Goal: Task Accomplishment & Management: Use online tool/utility

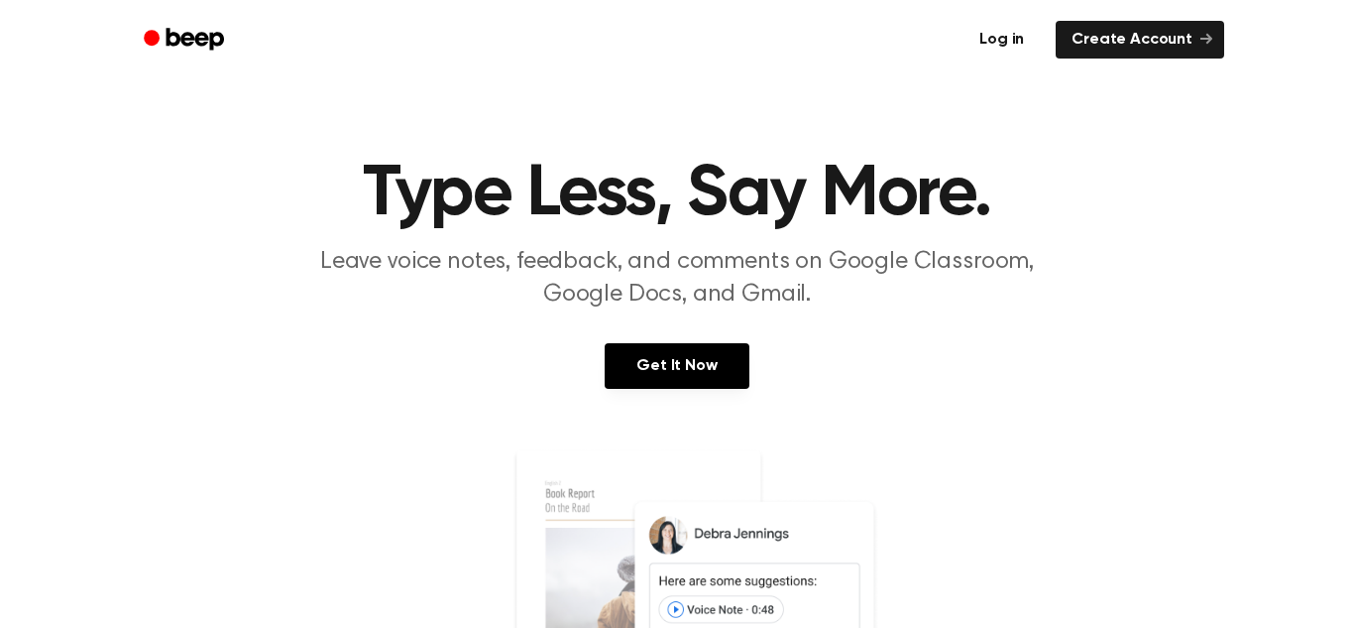
click at [992, 18] on link "Log in" at bounding box center [1002, 40] width 84 height 46
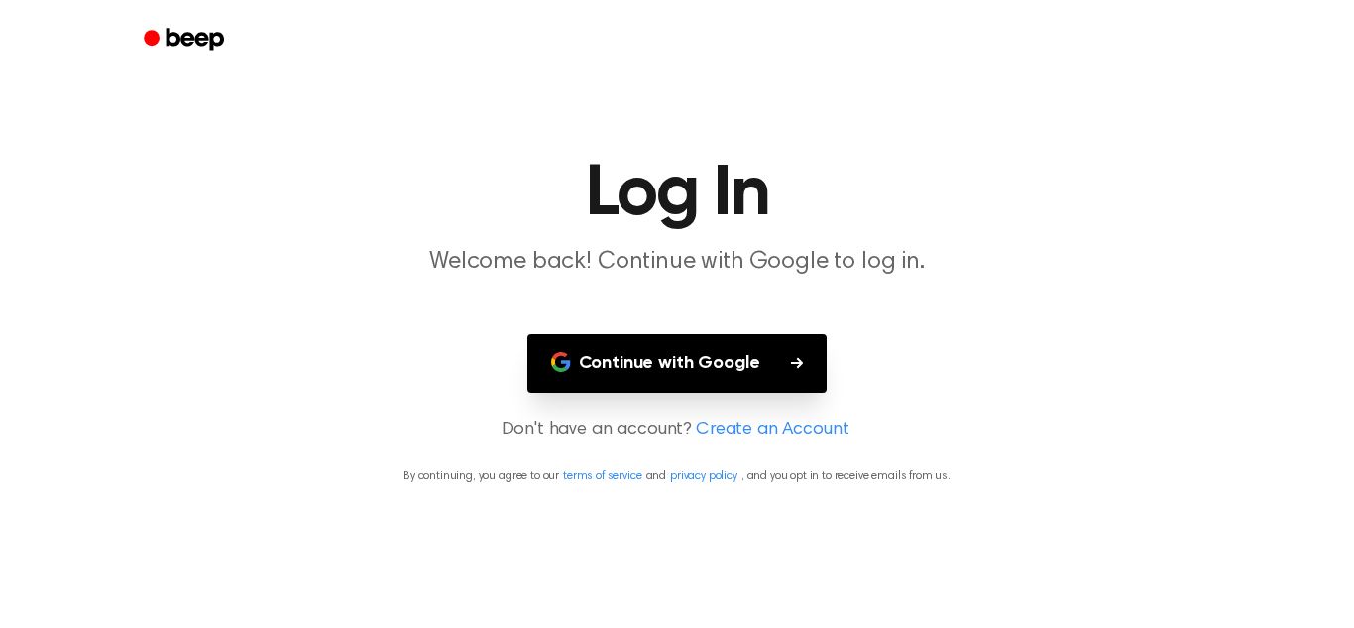
click at [787, 340] on button "Continue with Google" at bounding box center [677, 363] width 300 height 58
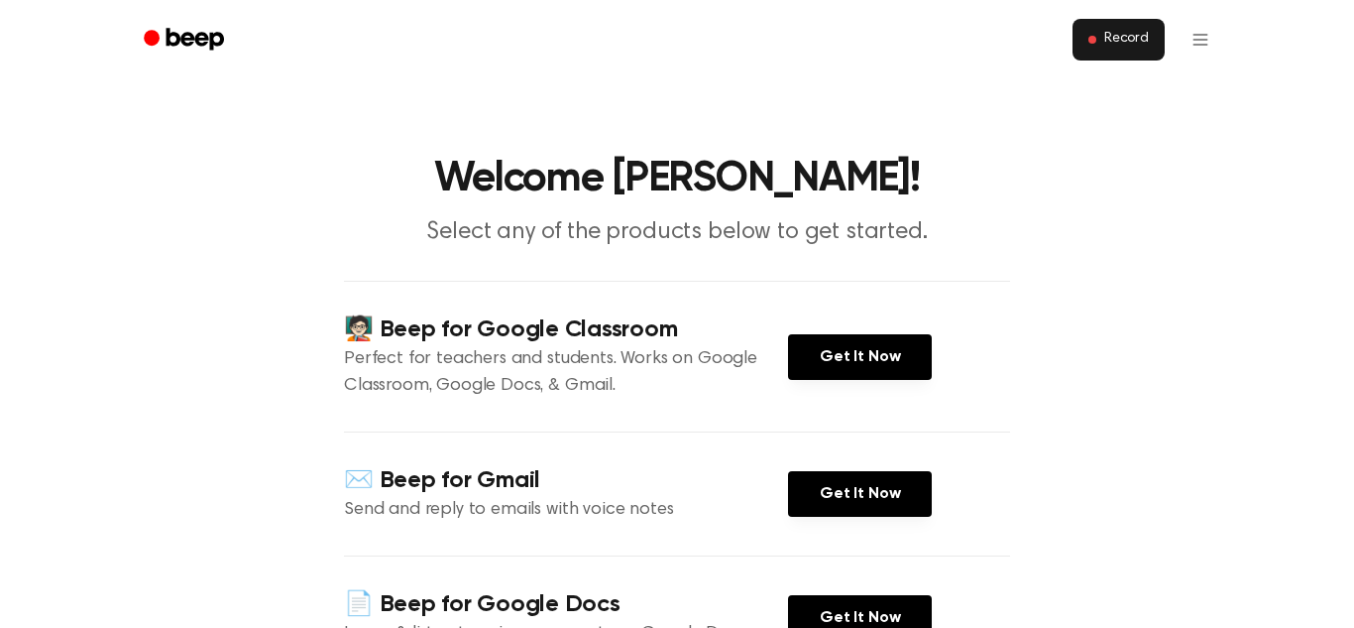
click at [1122, 57] on button "Record" at bounding box center [1119, 40] width 92 height 42
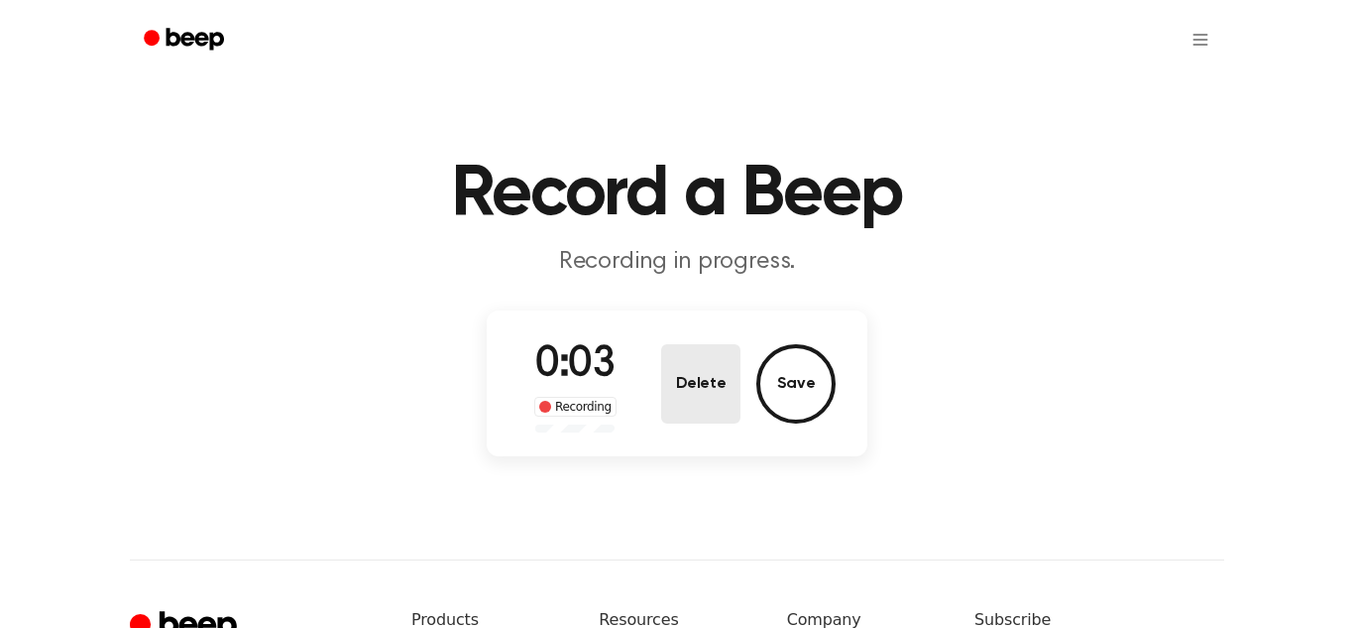
click at [699, 374] on button "Delete" at bounding box center [700, 383] width 79 height 79
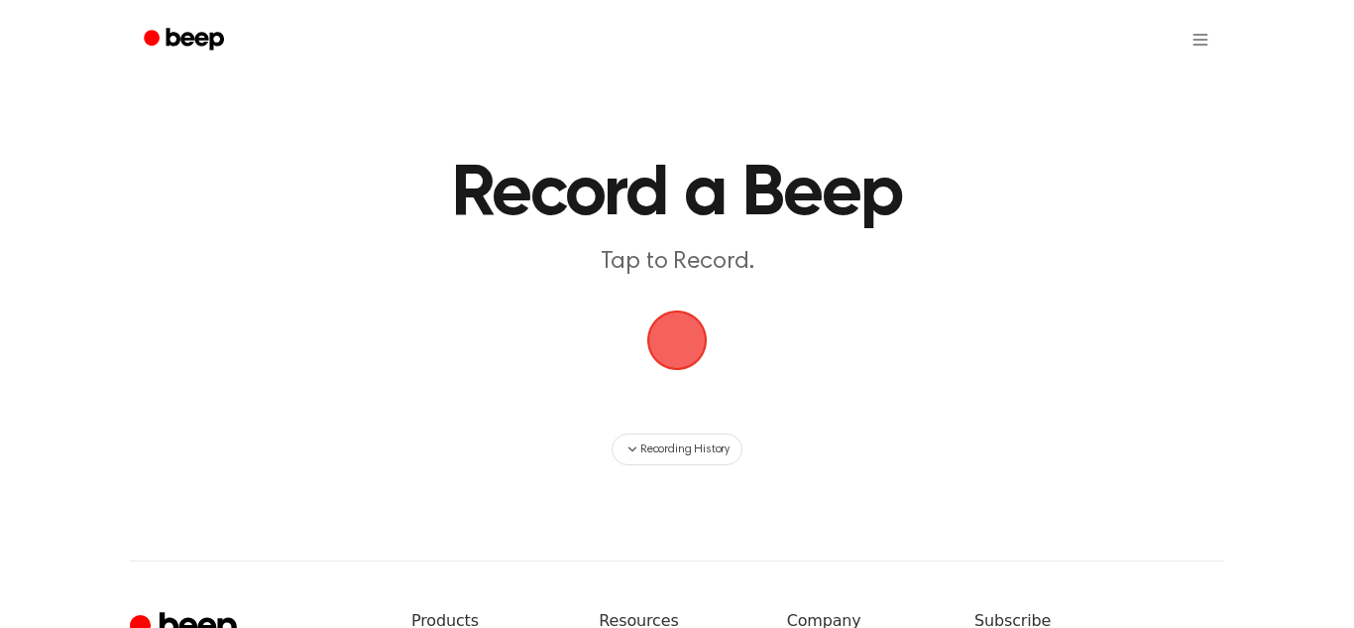
click at [693, 369] on span "button" at bounding box center [677, 340] width 64 height 64
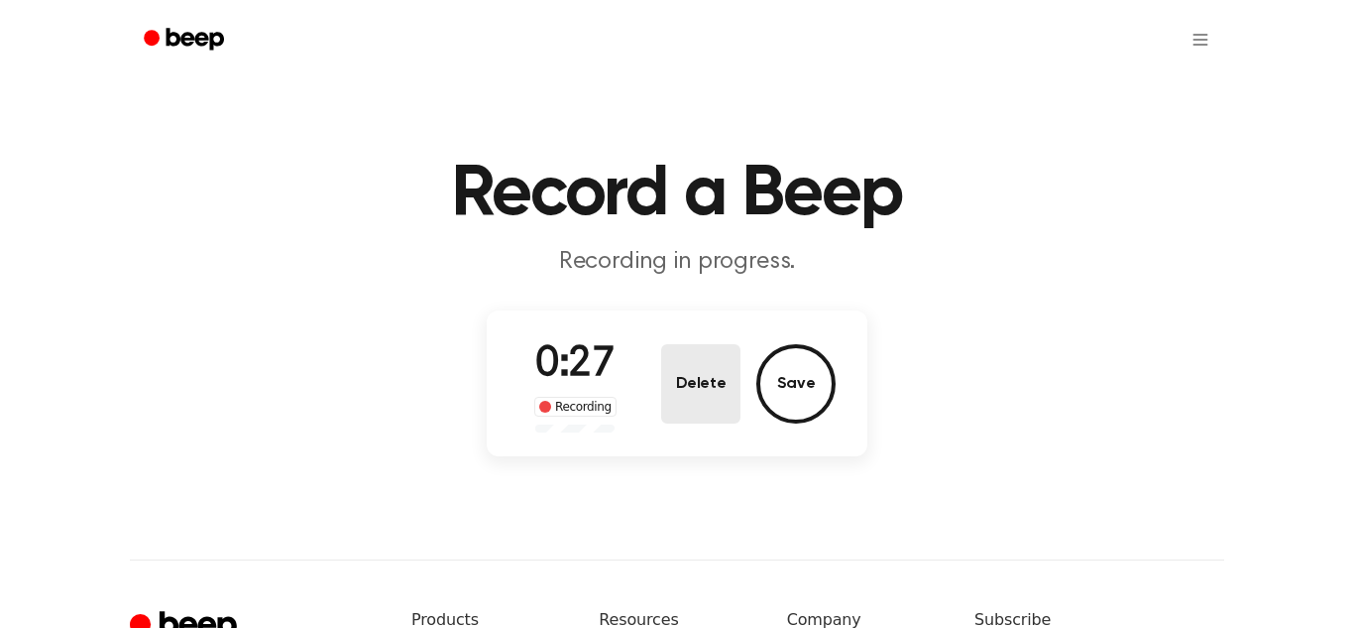
click at [710, 402] on button "Delete" at bounding box center [700, 383] width 79 height 79
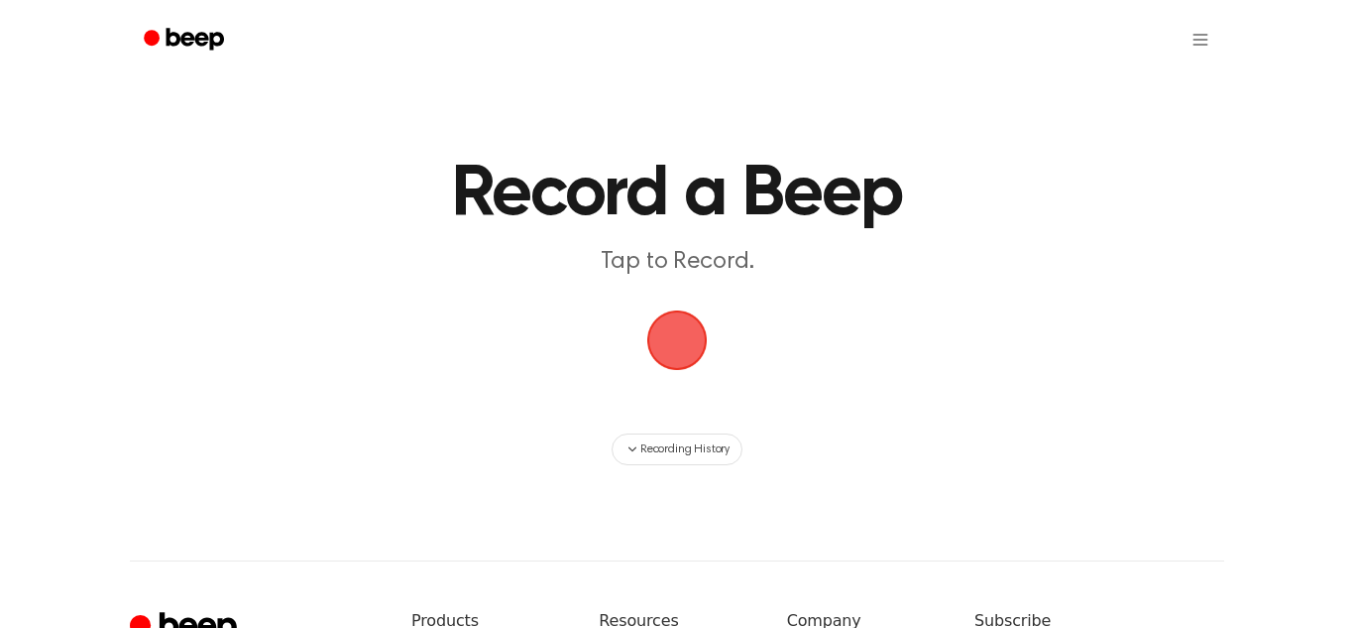
click at [685, 353] on span "button" at bounding box center [677, 340] width 60 height 60
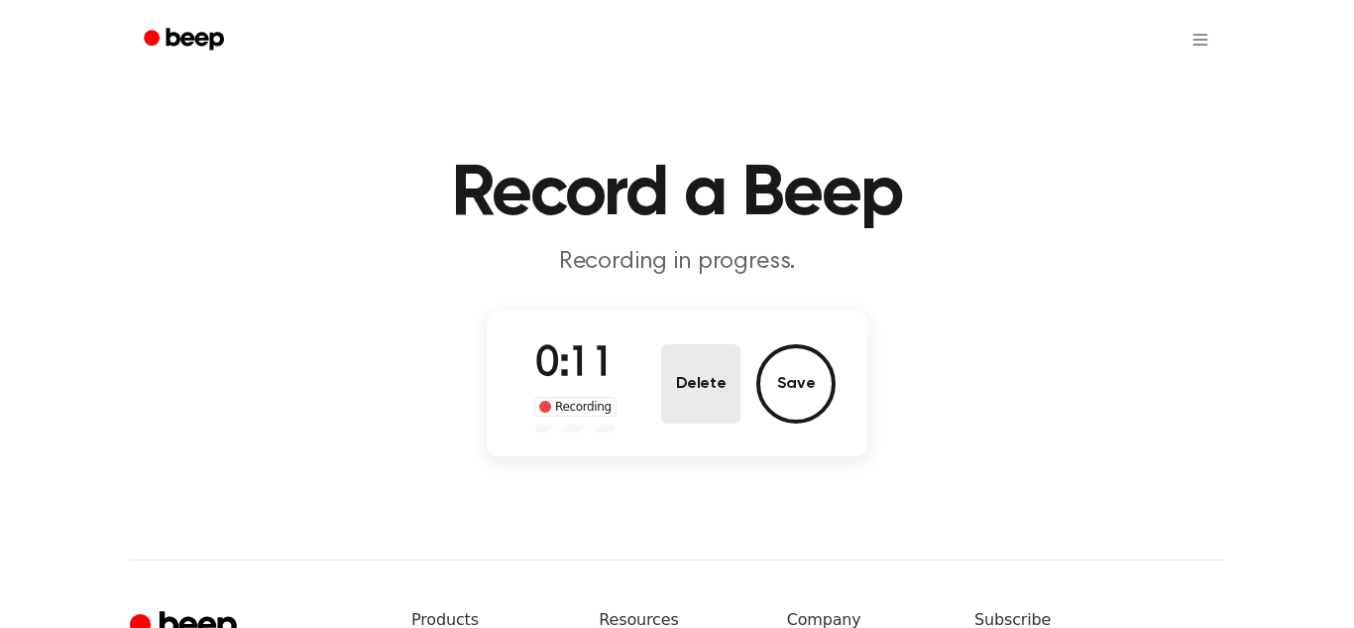
click at [685, 353] on button "Delete" at bounding box center [700, 383] width 79 height 79
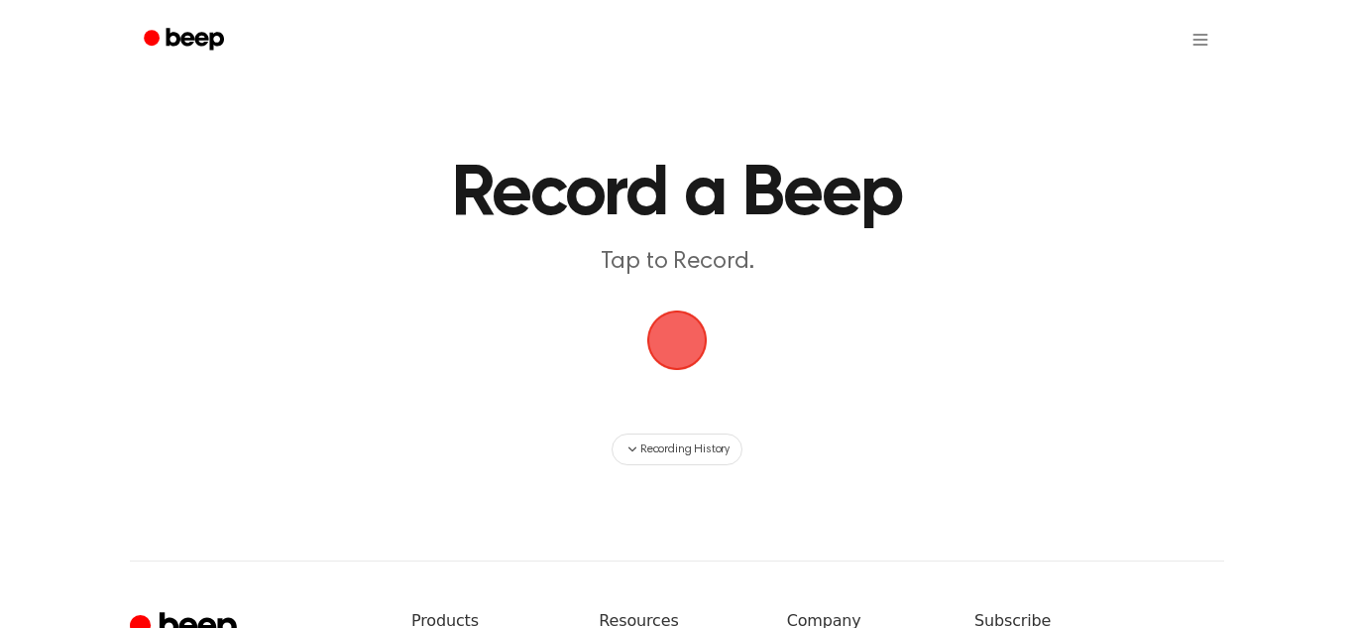
click at [694, 354] on span "button" at bounding box center [677, 340] width 64 height 64
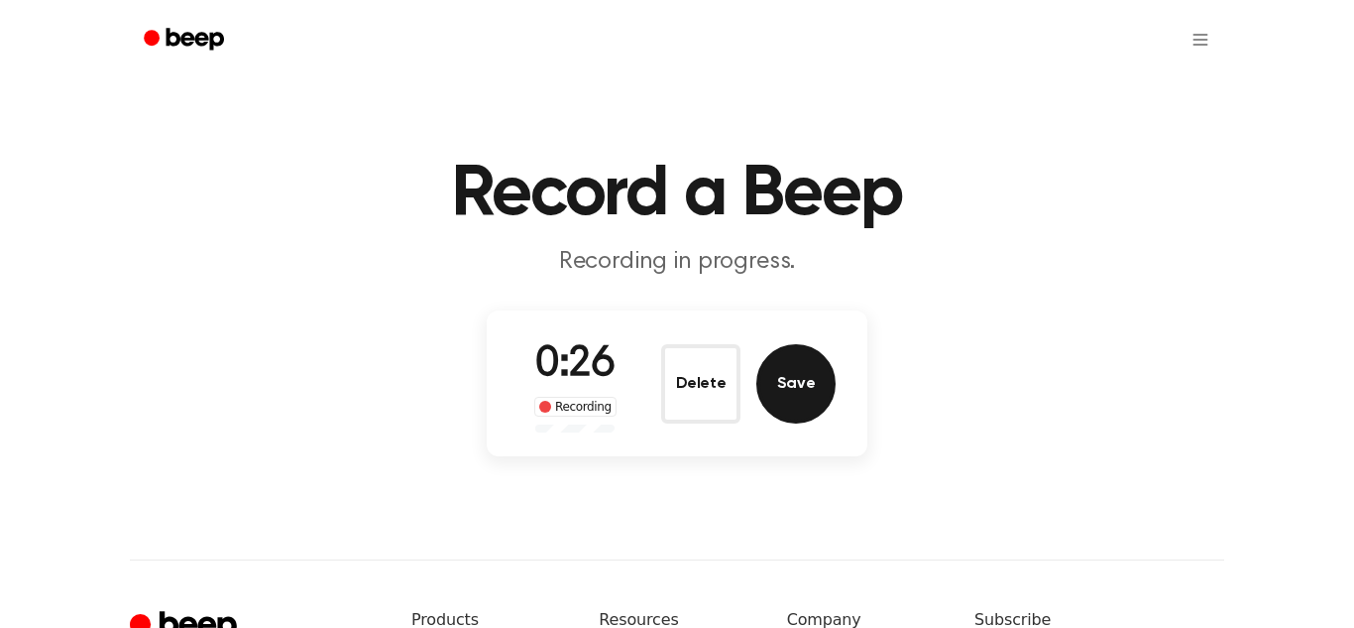
click at [778, 375] on button "Save" at bounding box center [795, 383] width 79 height 79
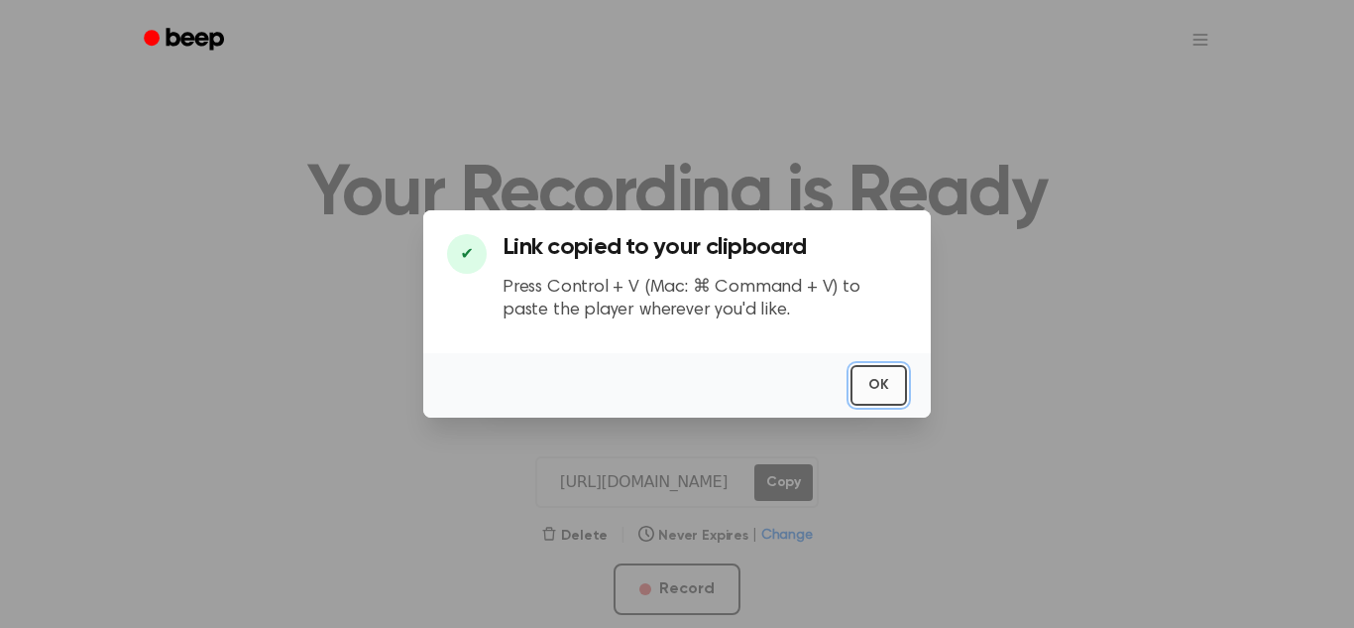
click at [884, 374] on button "OK" at bounding box center [879, 385] width 57 height 41
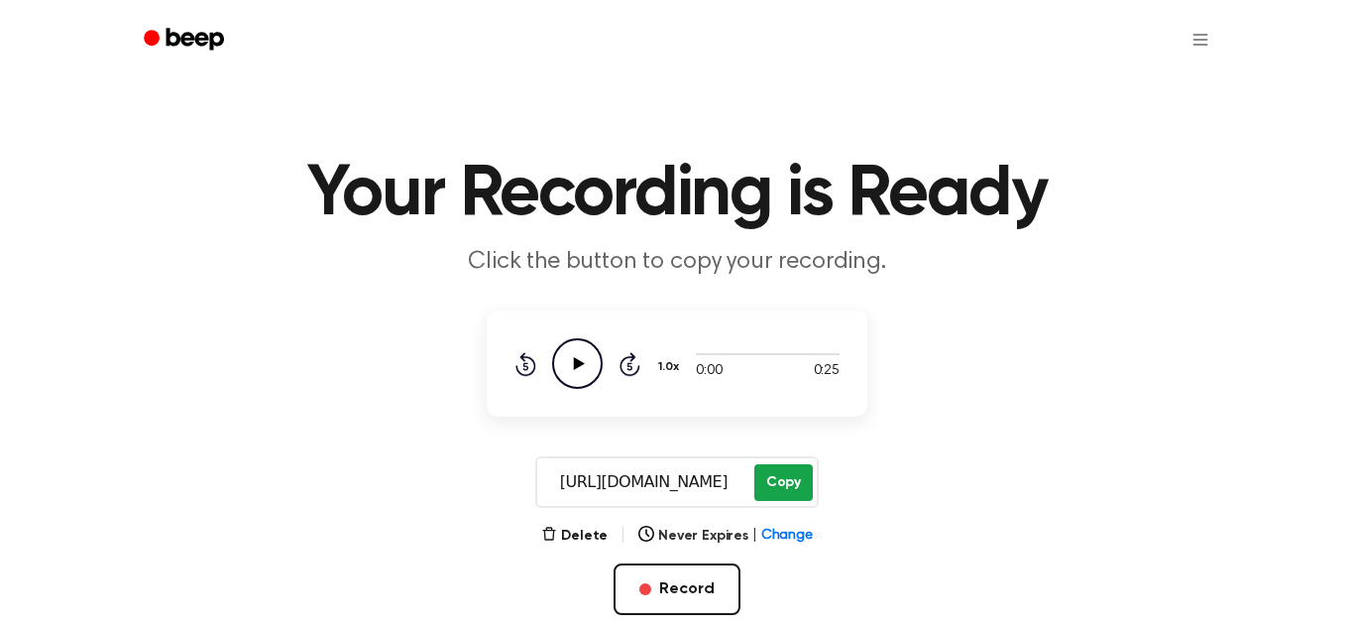
click at [766, 496] on button "Copy" at bounding box center [783, 482] width 58 height 37
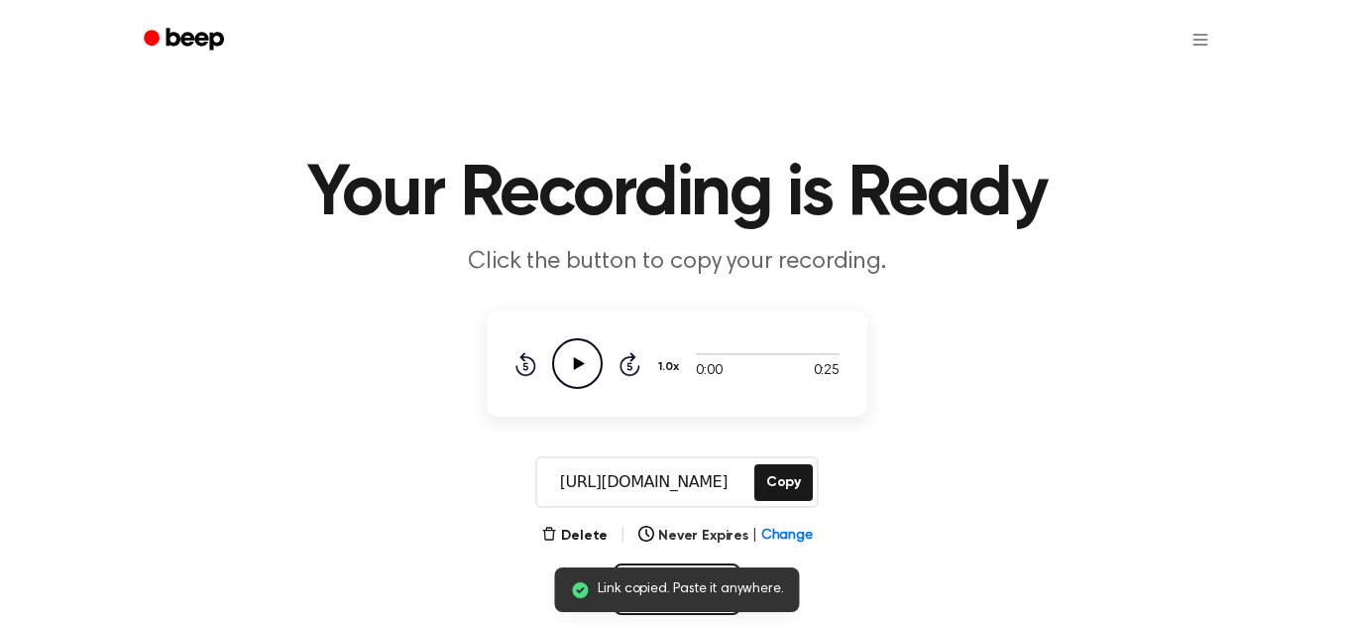
click at [729, 494] on input "https://beep.audio/2HfzpFe" at bounding box center [643, 482] width 213 height 48
